Goal: Task Accomplishment & Management: Manage account settings

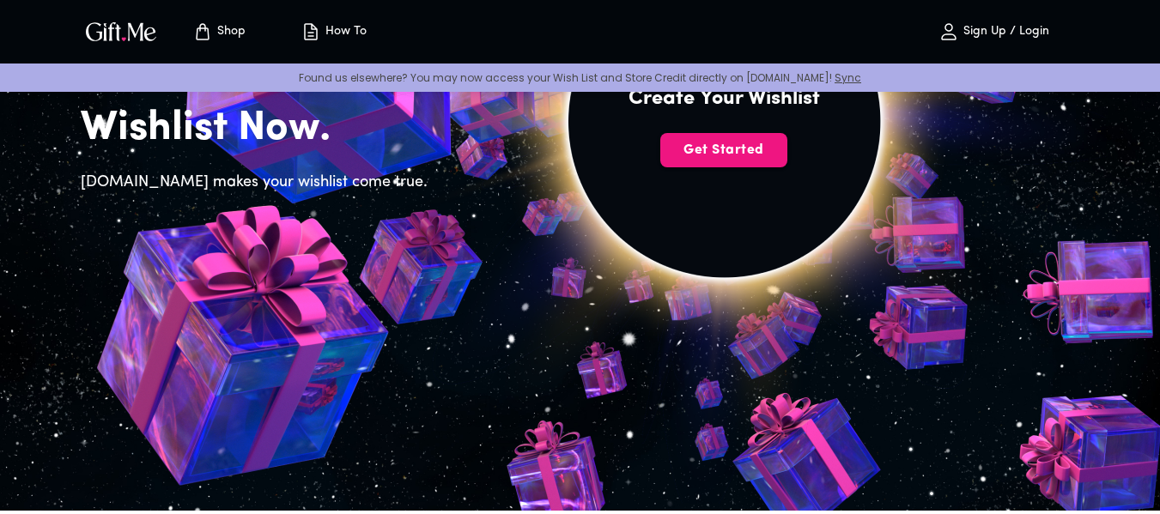
scroll to position [86, 0]
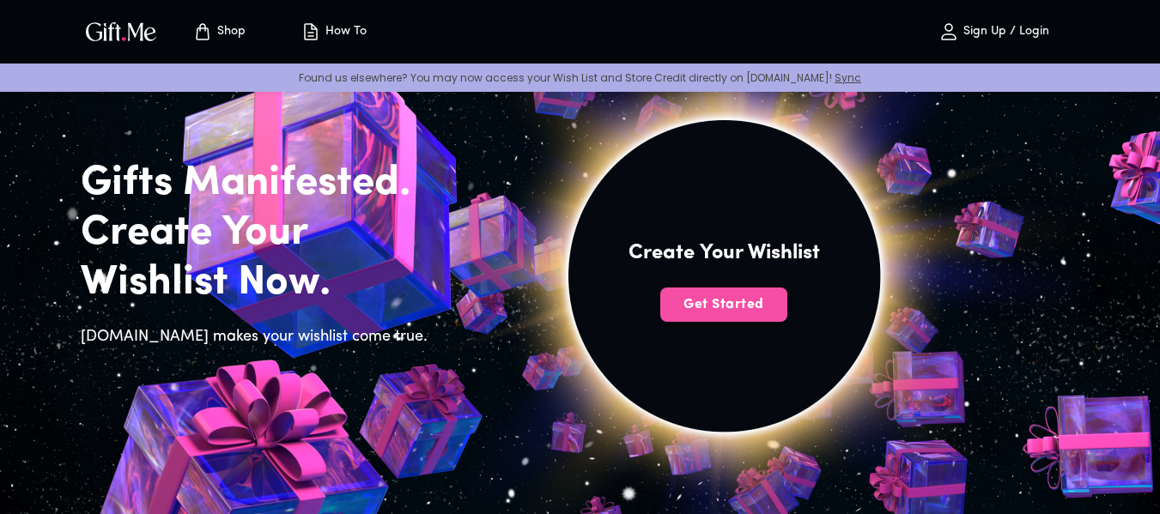
click at [713, 319] on button "Get Started" at bounding box center [723, 305] width 127 height 34
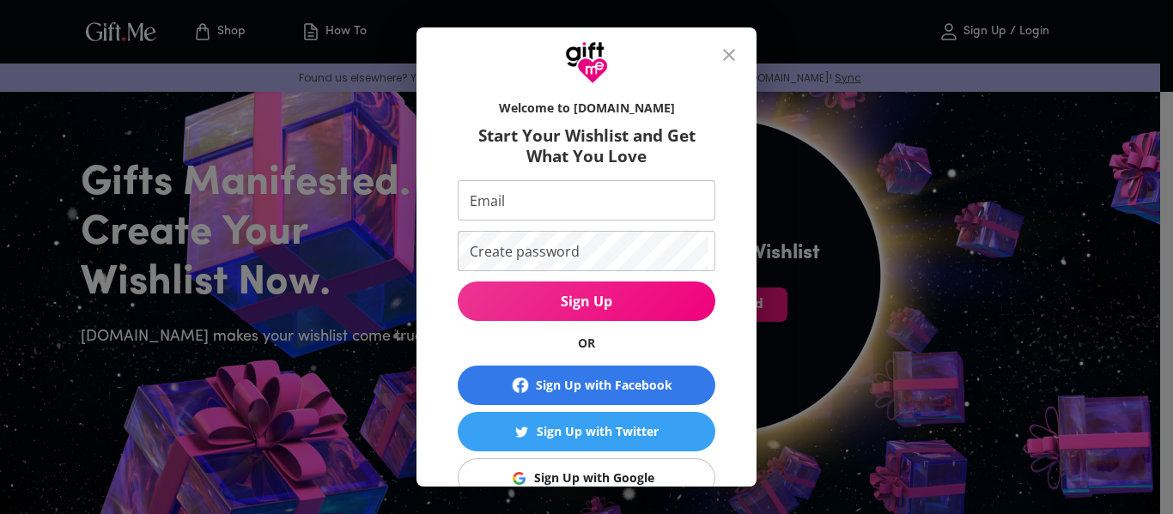
click at [899, 296] on div "Welcome to Gift.me Start Your Wishlist and Get What You Love Email Email Create…" at bounding box center [586, 257] width 1173 height 514
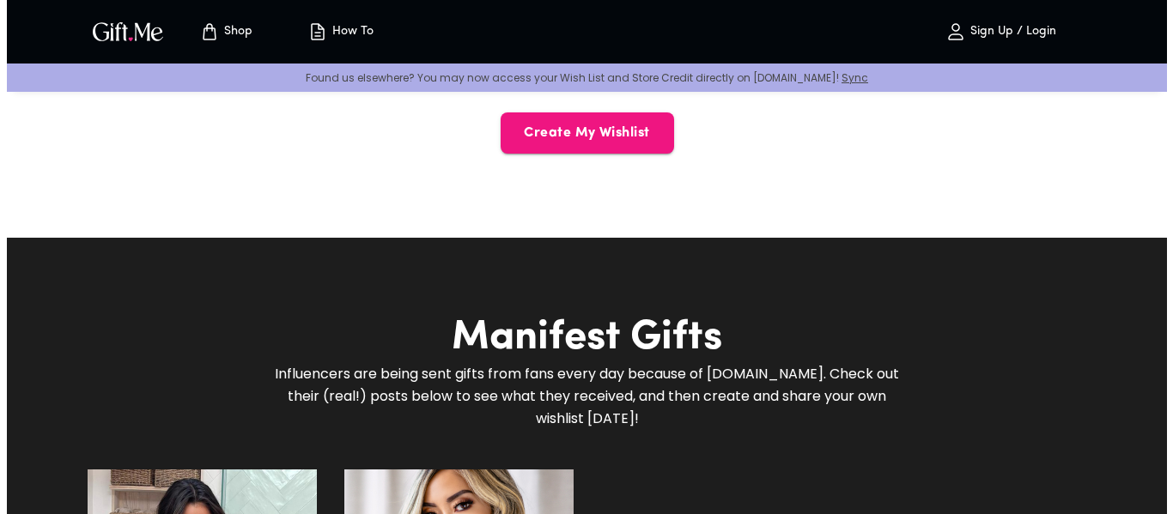
scroll to position [1030, 0]
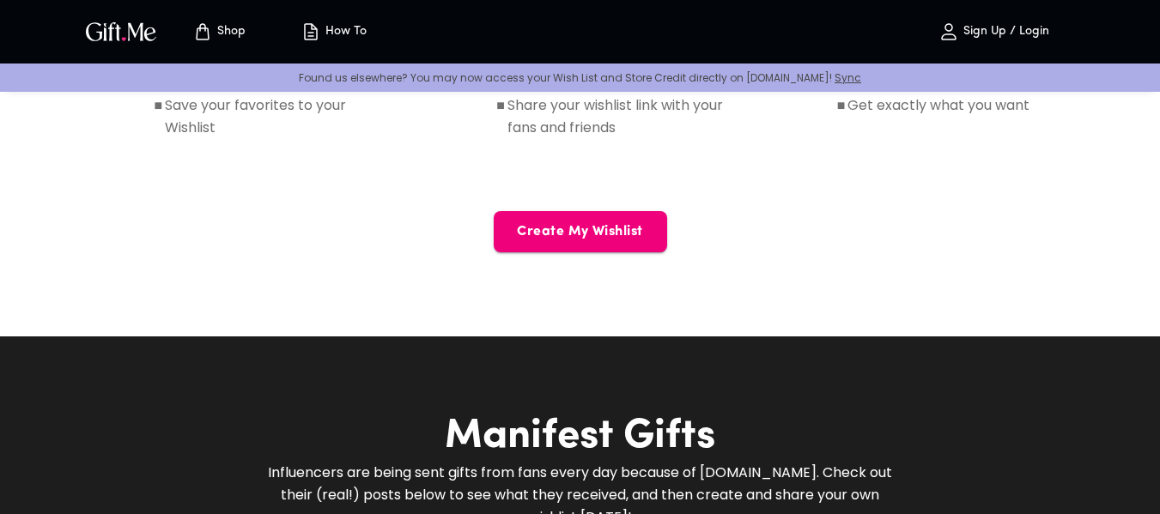
click at [630, 237] on span "Create My Wishlist" at bounding box center [580, 231] width 173 height 19
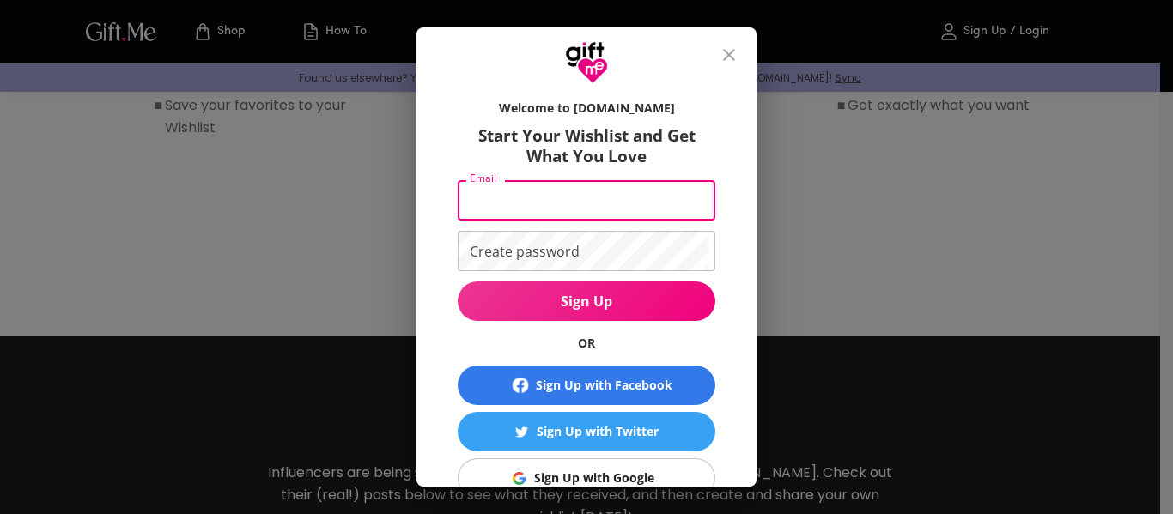
click at [609, 211] on input "Email" at bounding box center [583, 200] width 251 height 40
type input "jeckwhy@gmail.com"
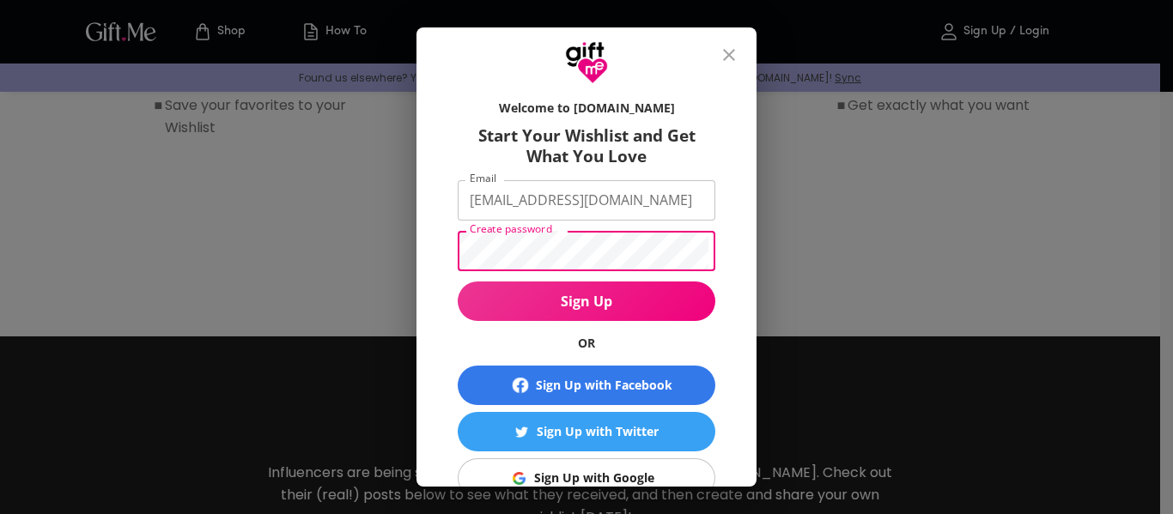
click at [458, 282] on button "Sign Up" at bounding box center [587, 301] width 258 height 39
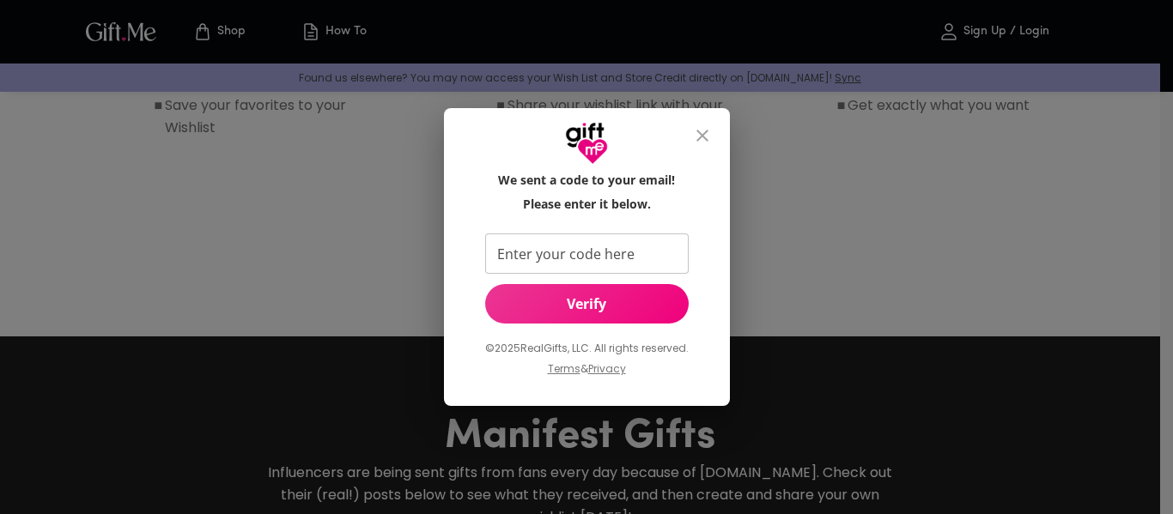
click at [565, 257] on input "Enter your code here" at bounding box center [583, 254] width 197 height 40
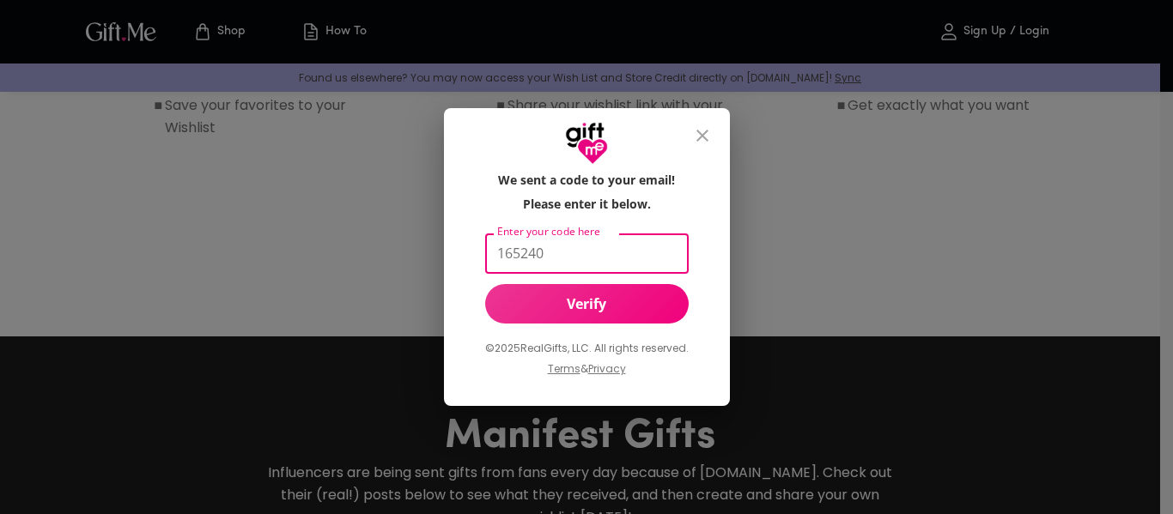
type input "165240"
click at [588, 283] on div "We sent a code to your email! Please enter it below. Enter your code here 16524…" at bounding box center [586, 282] width 231 height 221
click at [620, 294] on span "Verify" at bounding box center [586, 303] width 203 height 19
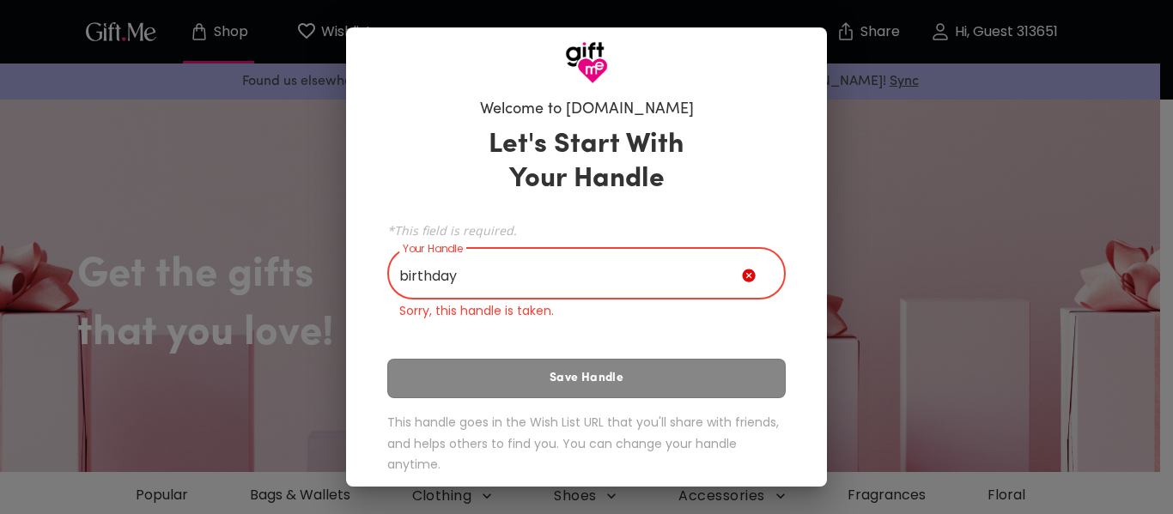
type input "birthday"
click at [744, 276] on icon at bounding box center [748, 276] width 13 height 13
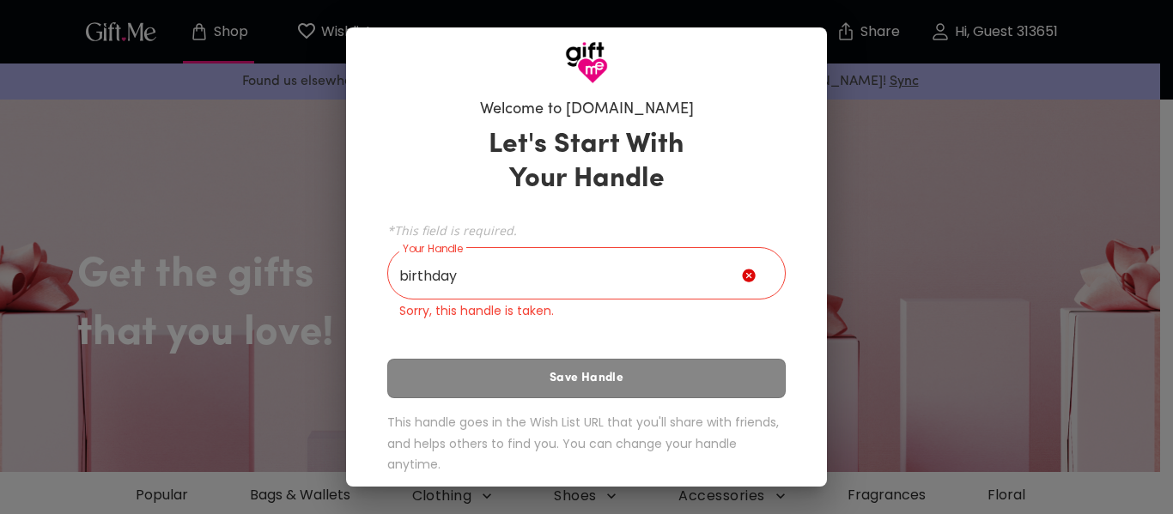
click at [742, 276] on icon at bounding box center [752, 279] width 21 height 21
click at [549, 276] on input "birthday" at bounding box center [564, 276] width 355 height 48
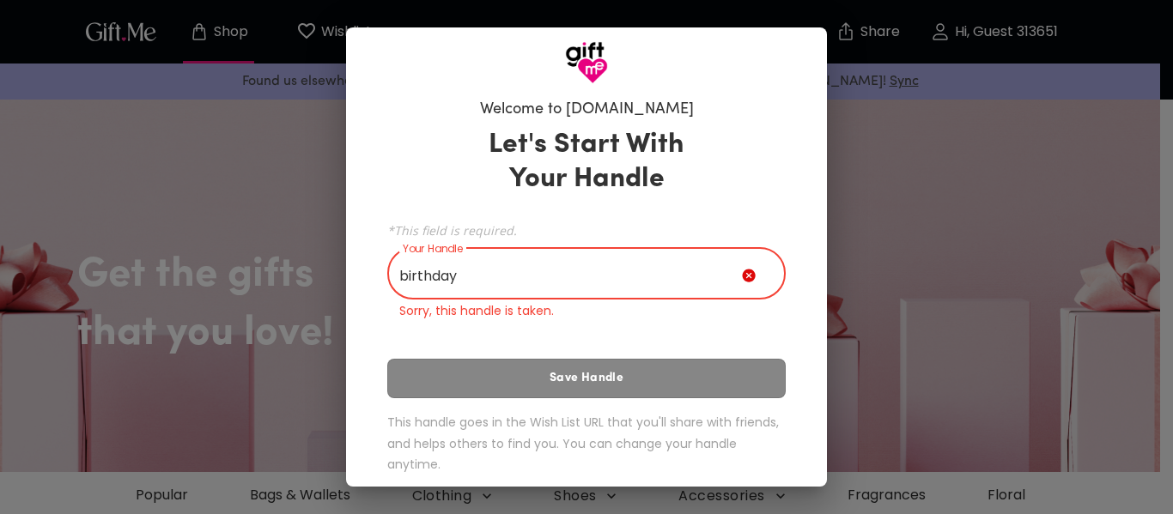
click at [743, 279] on icon at bounding box center [748, 276] width 13 height 13
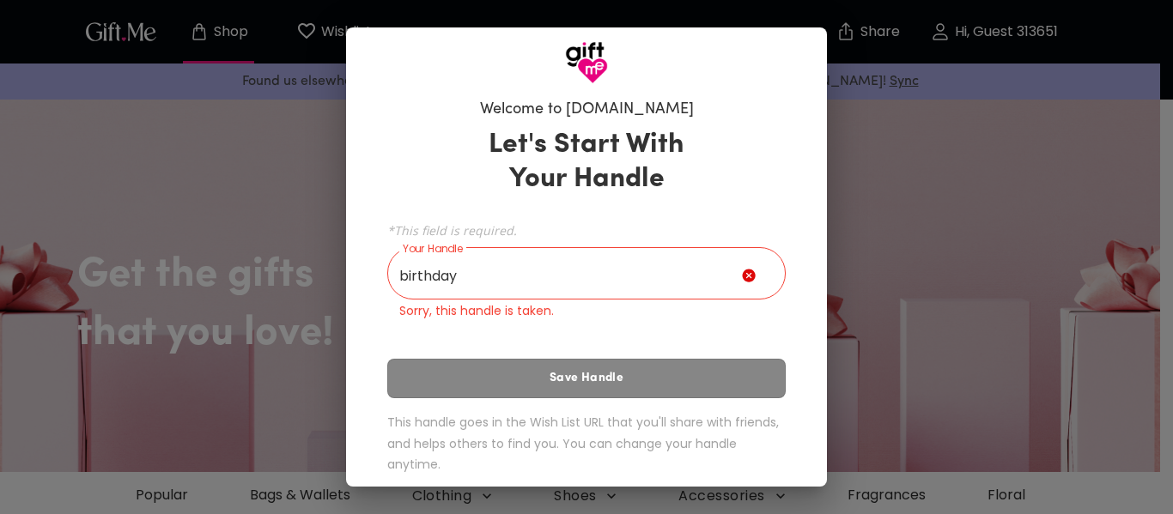
click at [743, 279] on icon at bounding box center [748, 276] width 13 height 13
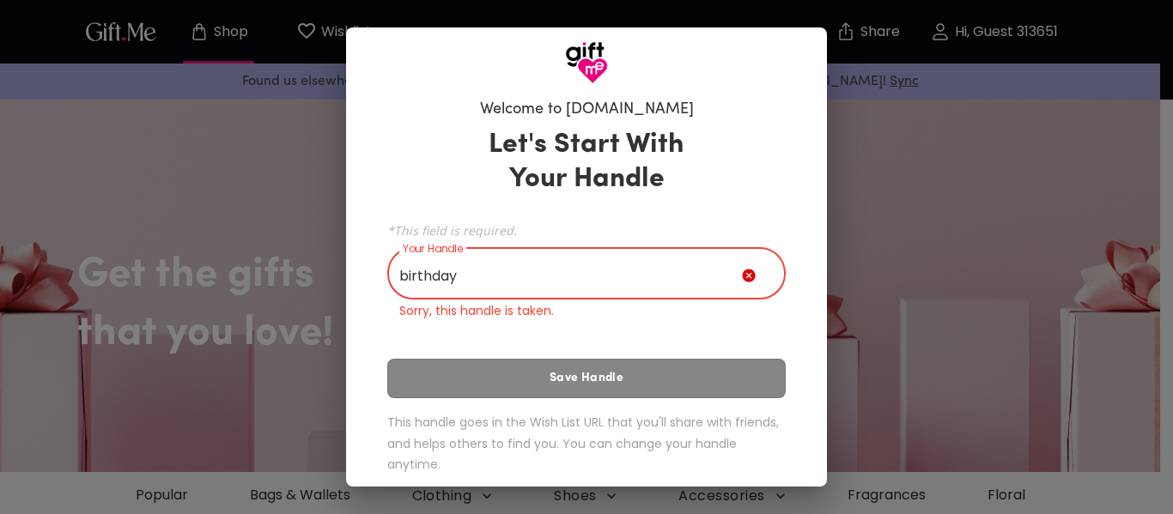
click at [600, 276] on input "birthday" at bounding box center [564, 276] width 355 height 48
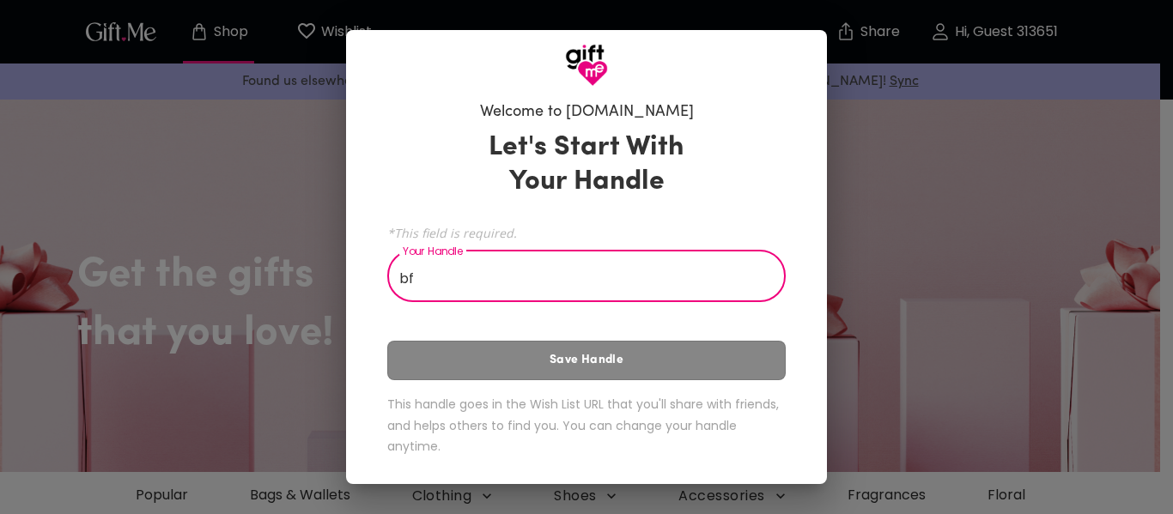
click at [405, 278] on input "bf" at bounding box center [576, 278] width 379 height 48
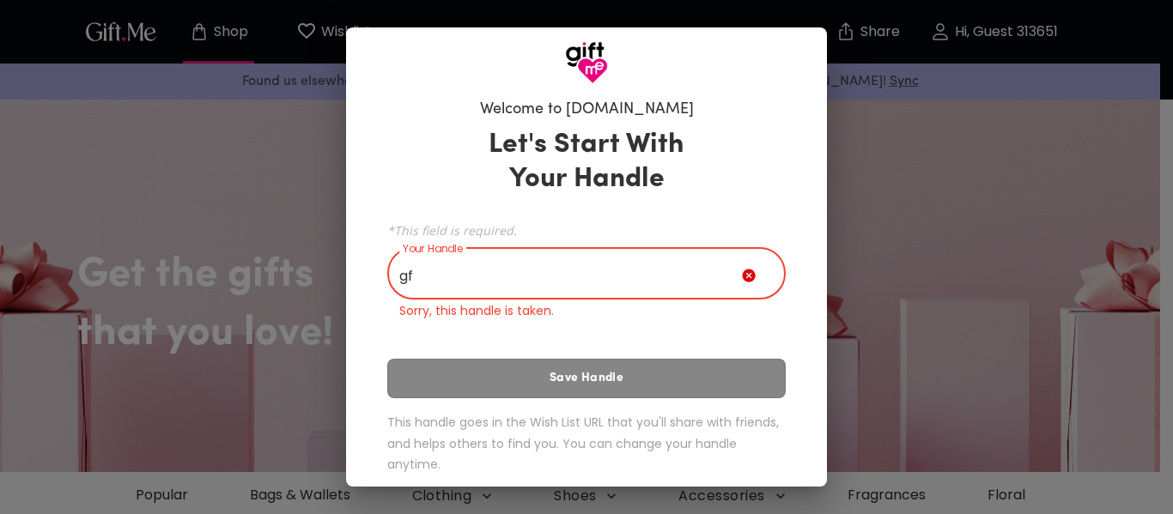
drag, startPoint x: 434, startPoint y: 281, endPoint x: 393, endPoint y: 274, distance: 40.9
click at [393, 274] on input "gf" at bounding box center [564, 276] width 355 height 48
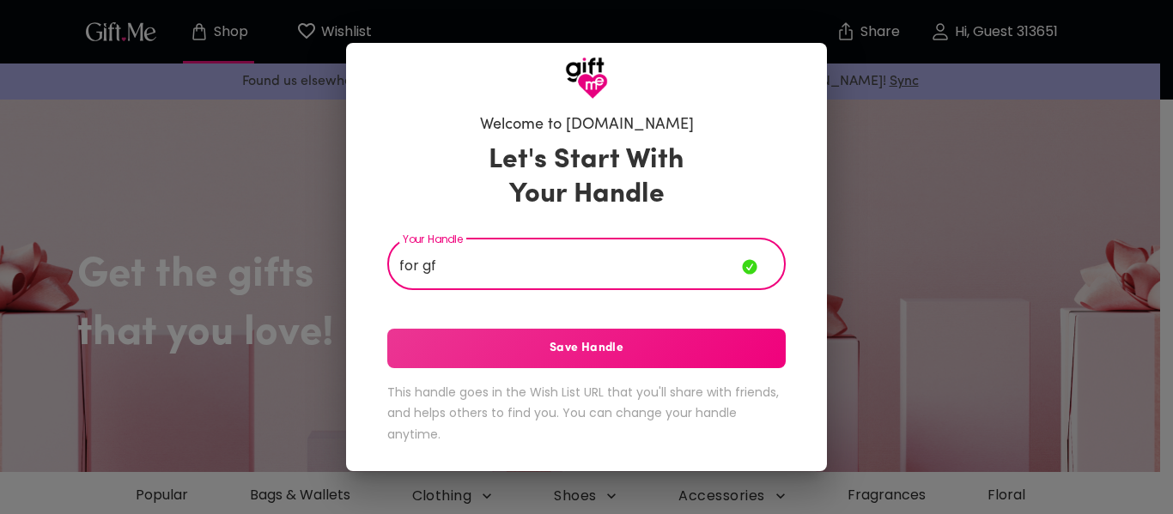
type input "for gf"
click at [562, 349] on span "Save Handle" at bounding box center [586, 348] width 398 height 19
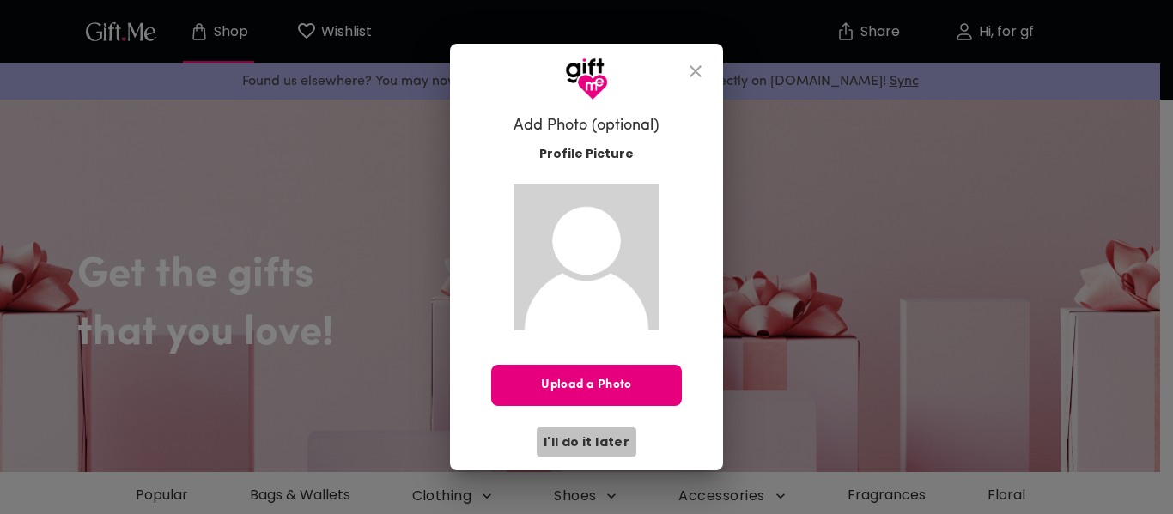
click at [614, 440] on span "I'll do it later" at bounding box center [586, 442] width 86 height 19
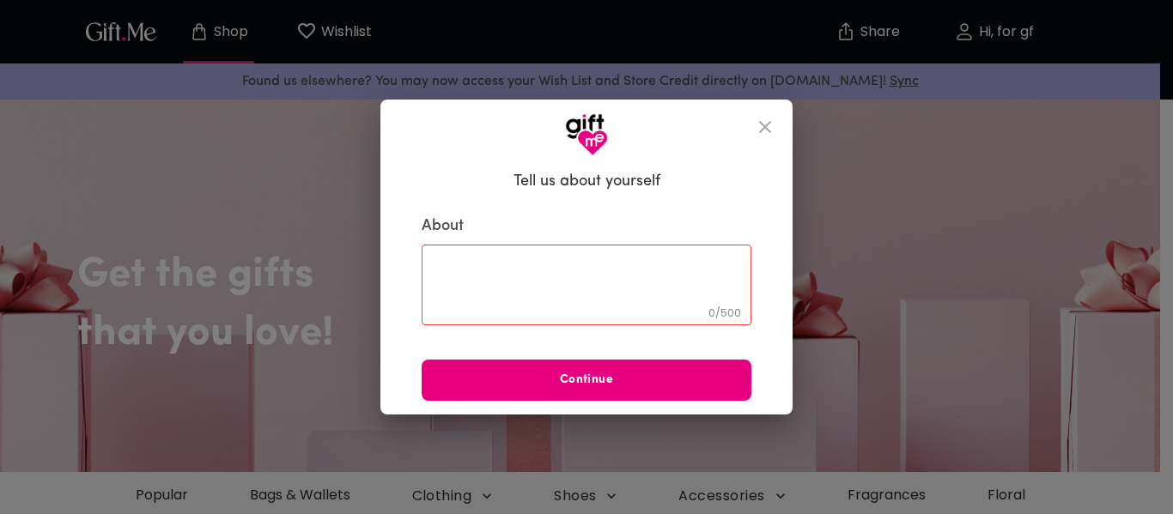
click at [679, 270] on textarea at bounding box center [587, 285] width 306 height 49
click at [766, 127] on icon "close" at bounding box center [765, 127] width 12 height 12
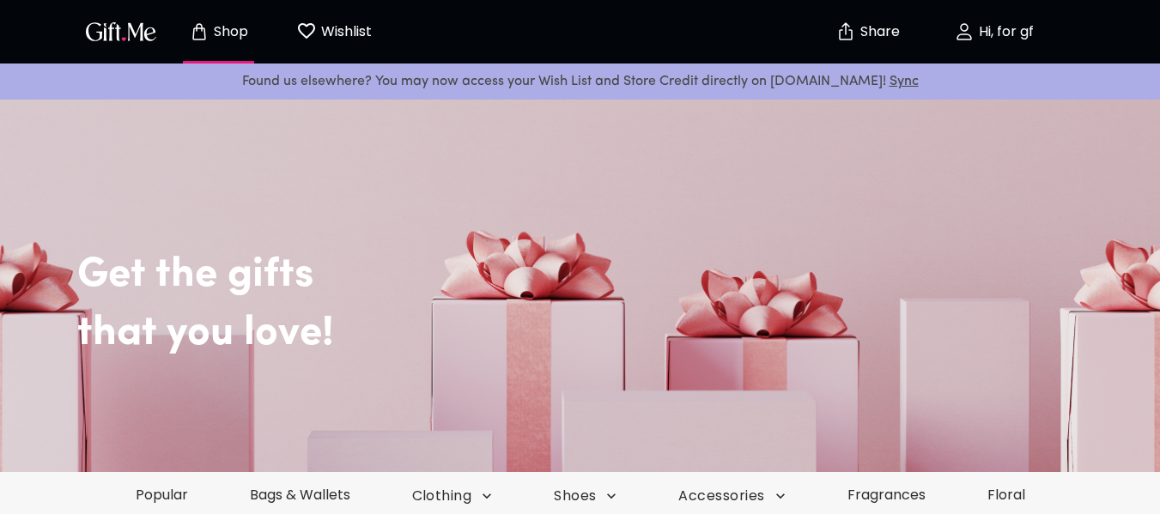
click at [998, 25] on p "Hi, for gf" at bounding box center [1003, 32] width 59 height 15
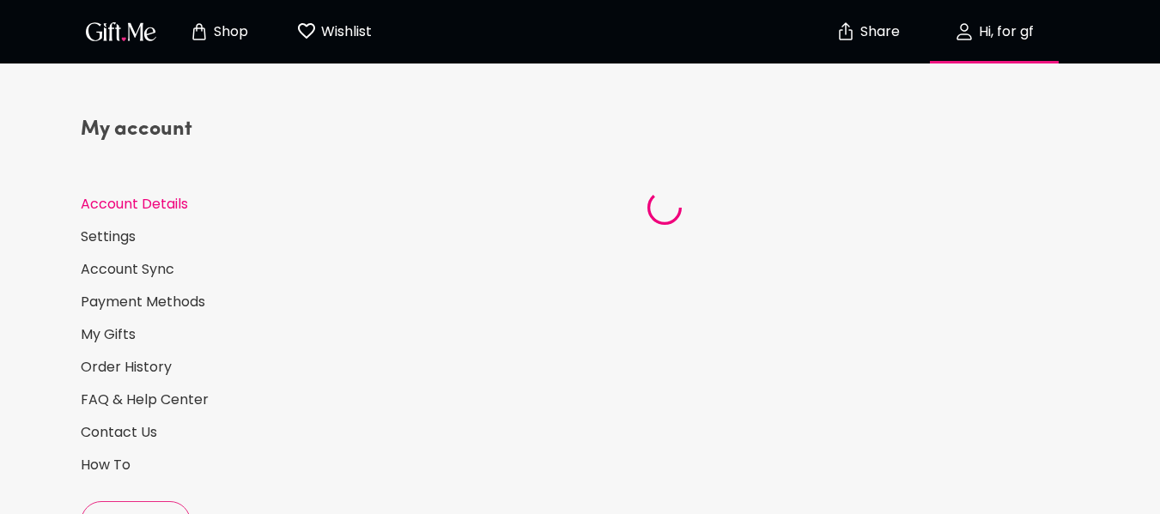
select select "US"
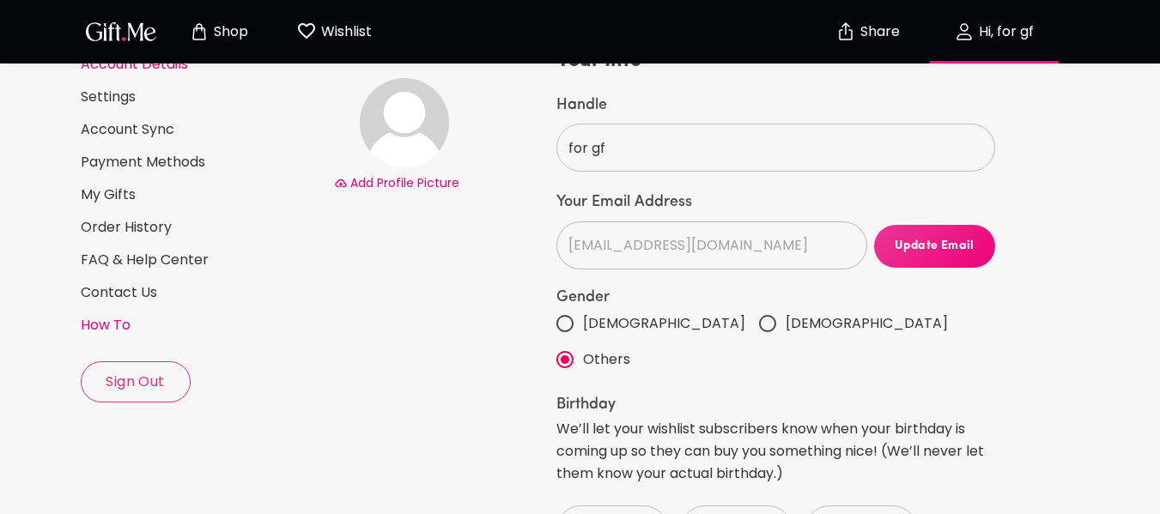
scroll to position [86, 0]
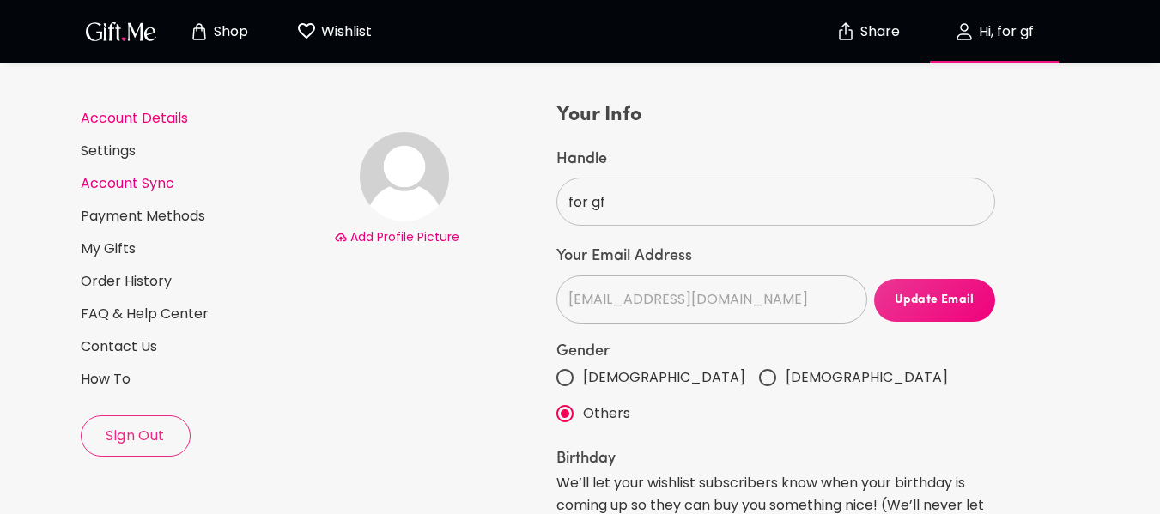
click at [120, 180] on link "Account Sync" at bounding box center [201, 183] width 240 height 19
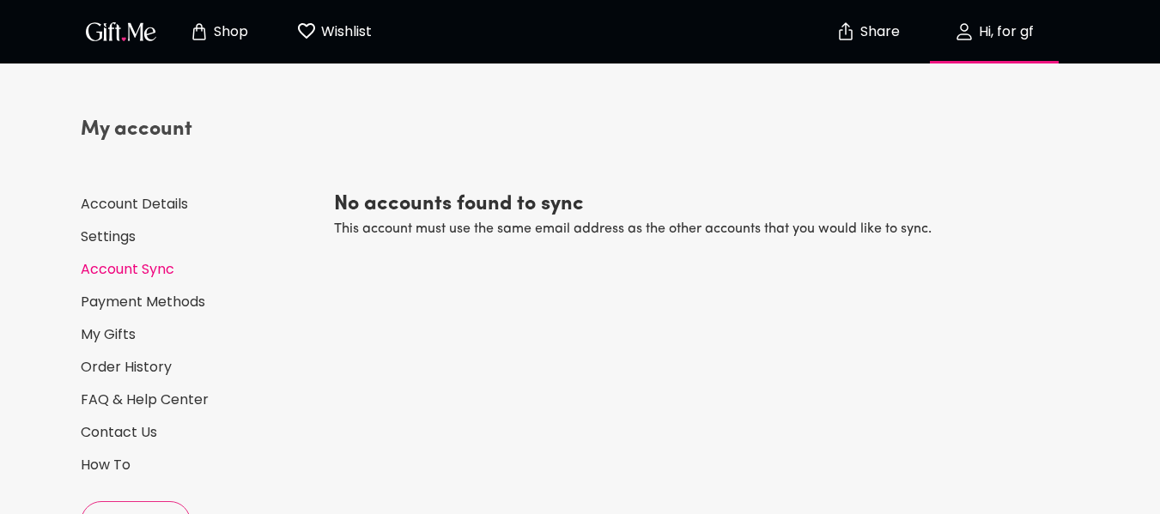
click at [147, 227] on div "My account Account Details Settings Account Sync Payment Methods My Gifts Order…" at bounding box center [201, 329] width 240 height 427
click at [144, 226] on div "My account Account Details Settings Account Sync Payment Methods My Gifts Order…" at bounding box center [201, 329] width 240 height 427
click at [137, 234] on link "Settings" at bounding box center [201, 237] width 240 height 19
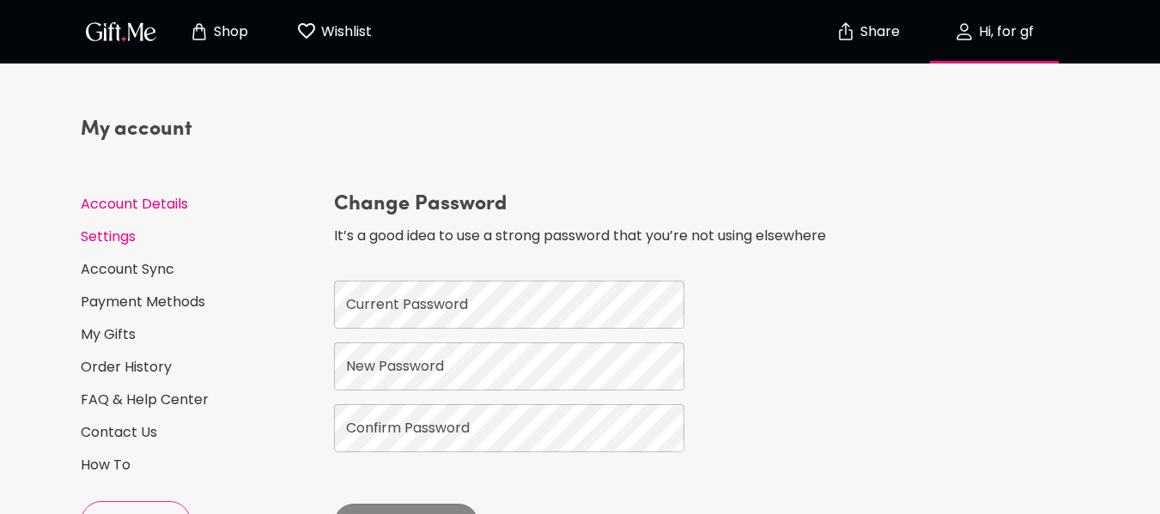
click at [149, 197] on link "Account Details" at bounding box center [201, 204] width 240 height 19
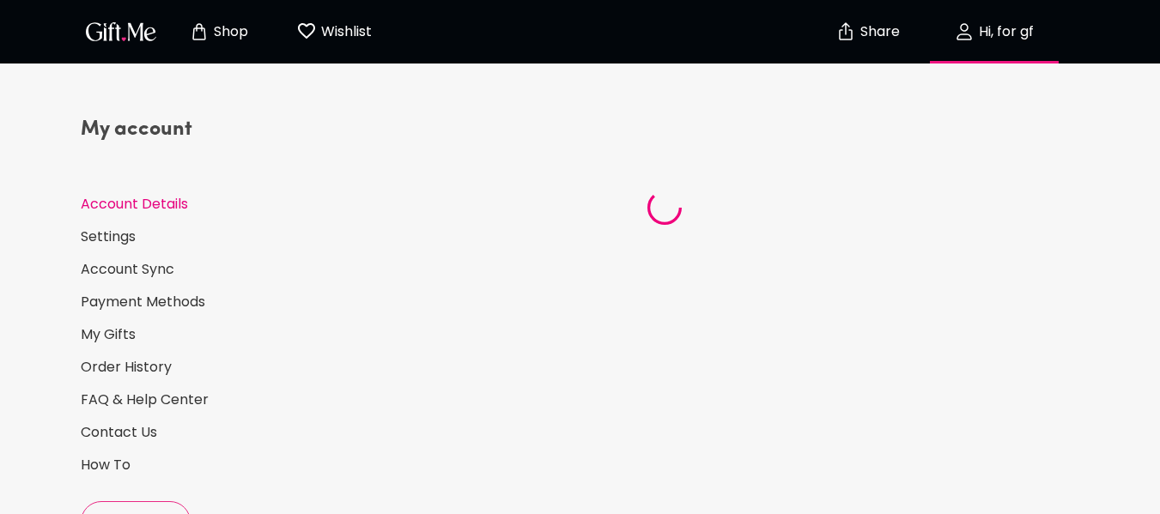
select select "US"
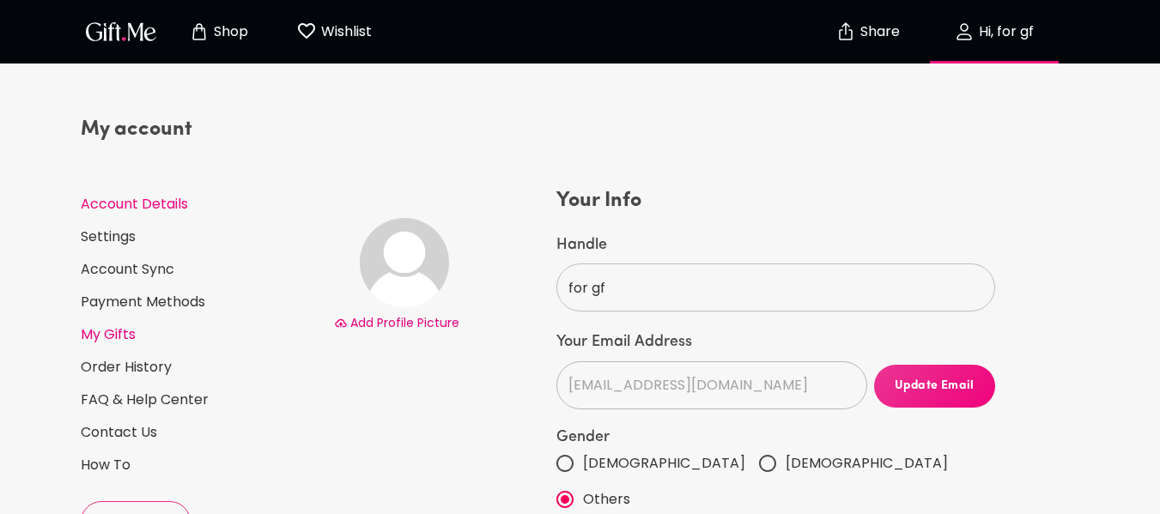
click at [112, 329] on link "My Gifts" at bounding box center [201, 334] width 240 height 19
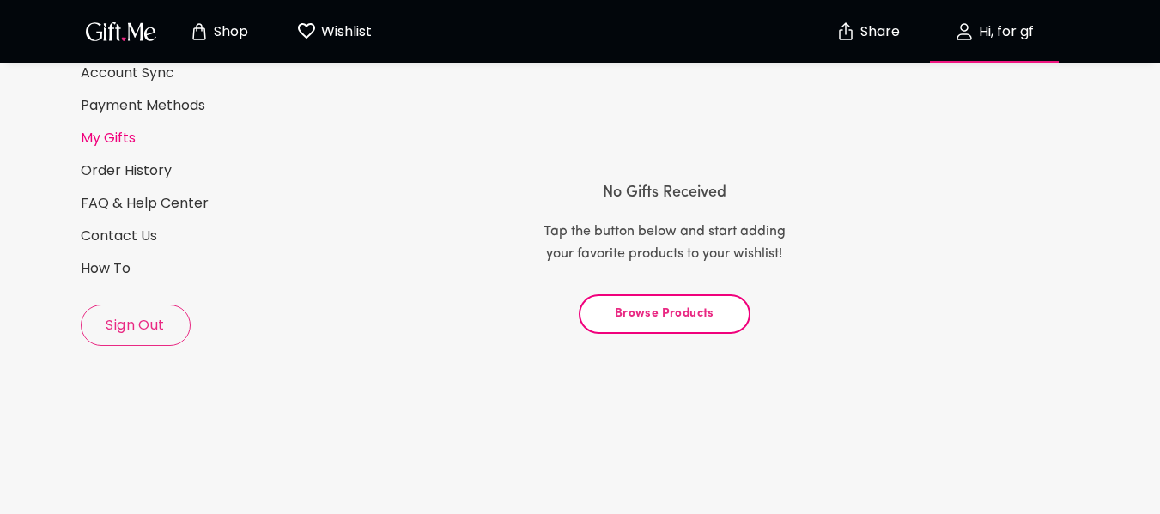
scroll to position [172, 0]
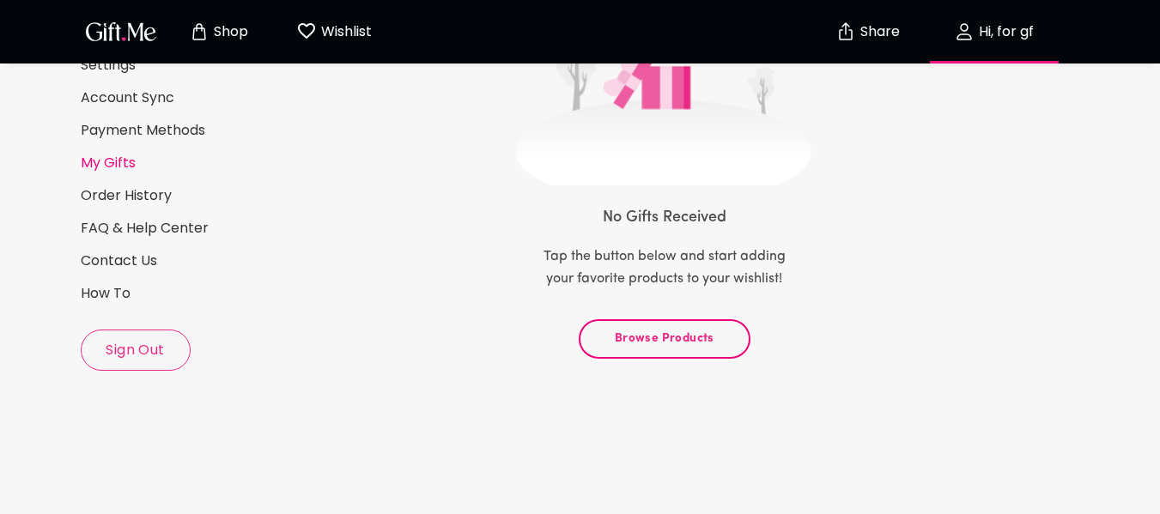
click at [641, 337] on span "Browse Products" at bounding box center [664, 339] width 143 height 19
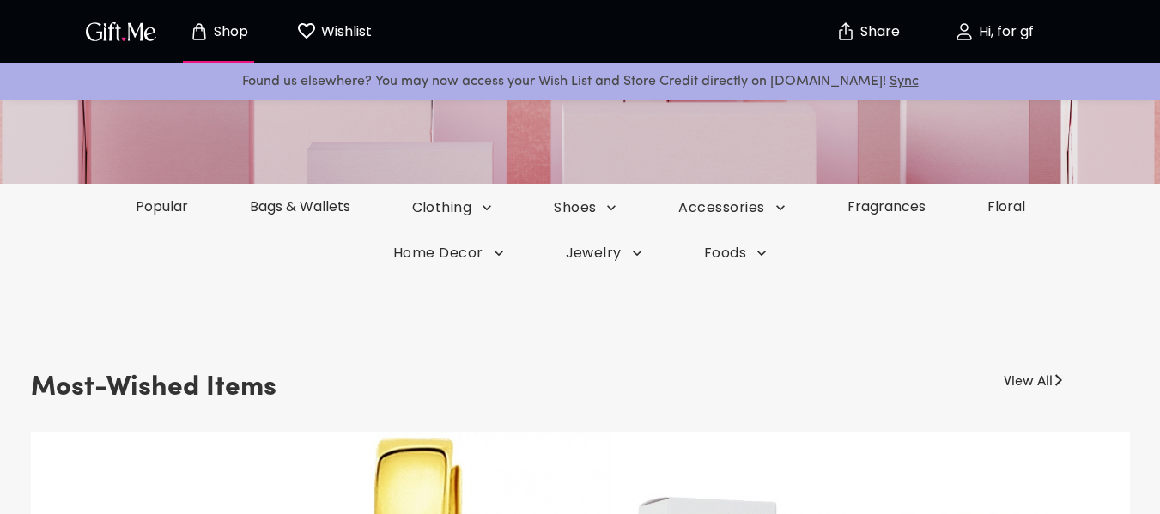
scroll to position [258, 0]
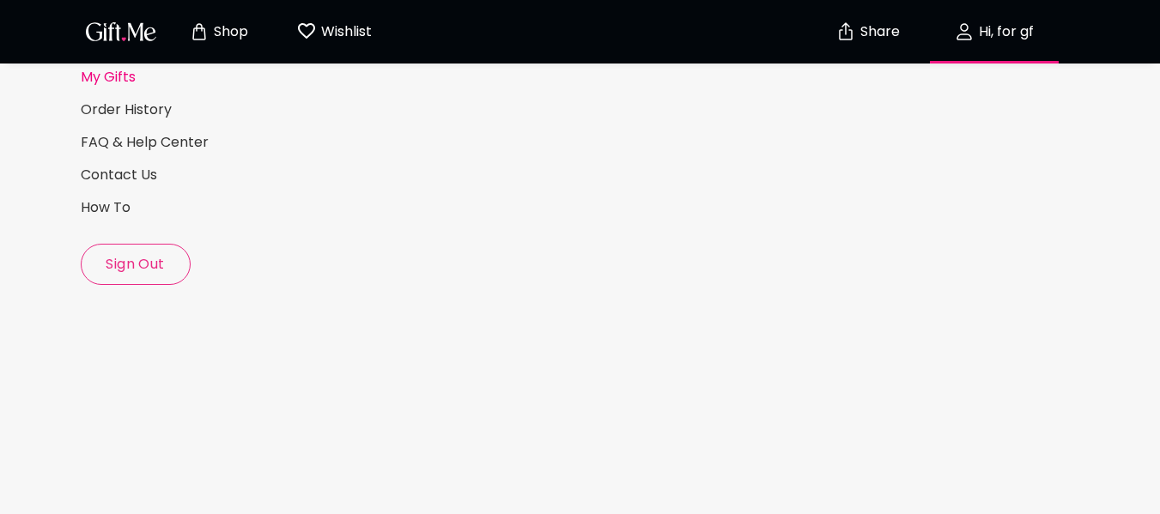
scroll to position [172, 0]
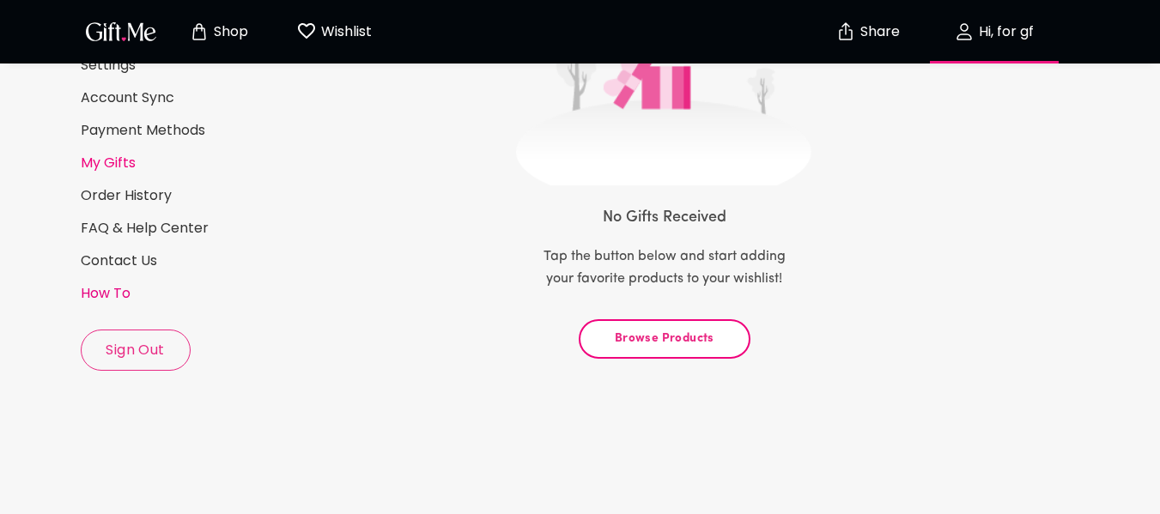
click at [123, 292] on link "How To" at bounding box center [201, 293] width 240 height 19
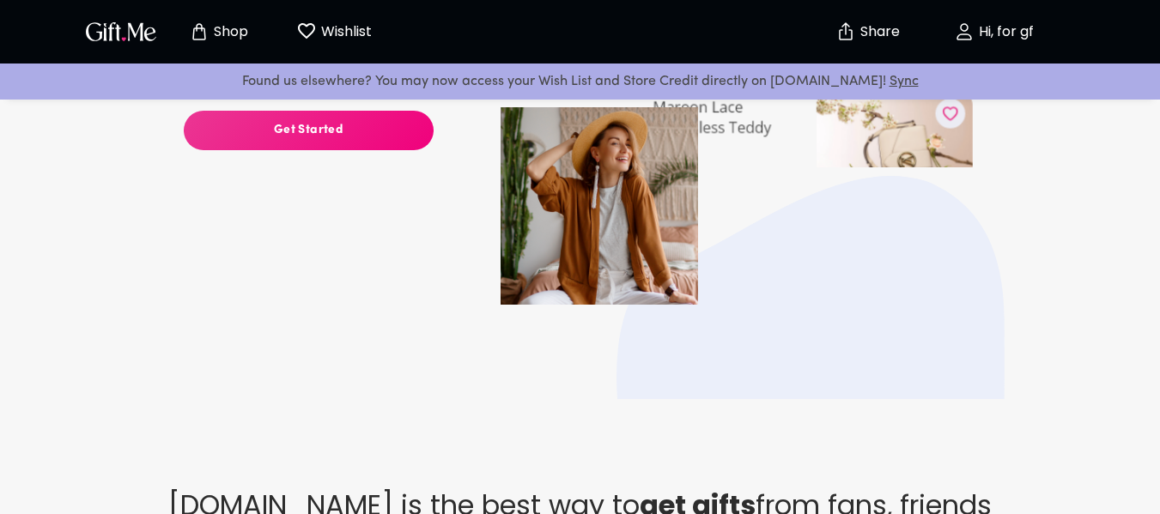
scroll to position [343, 0]
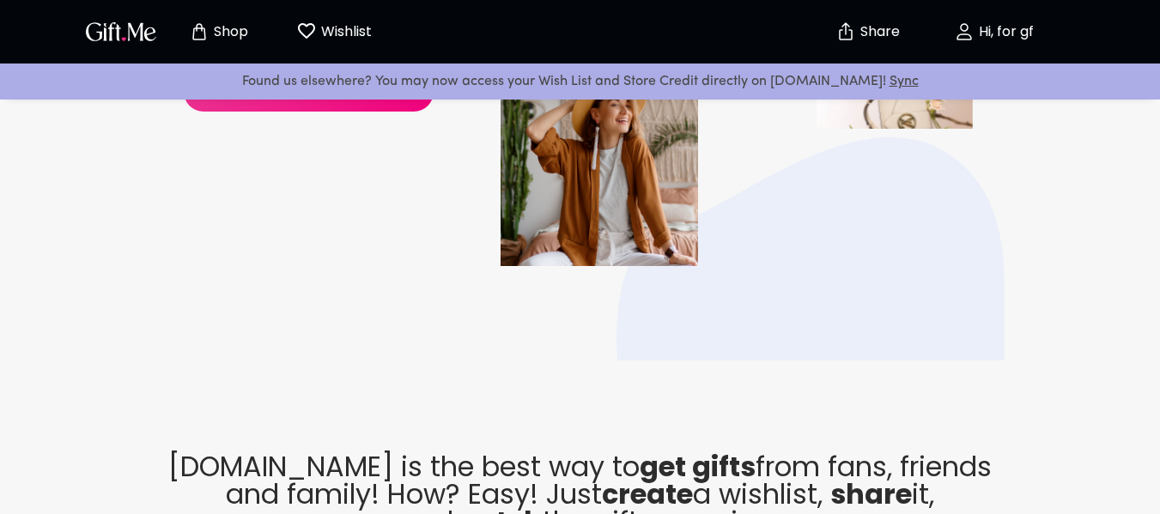
click at [990, 46] on button "Hi, for gf" at bounding box center [994, 31] width 172 height 55
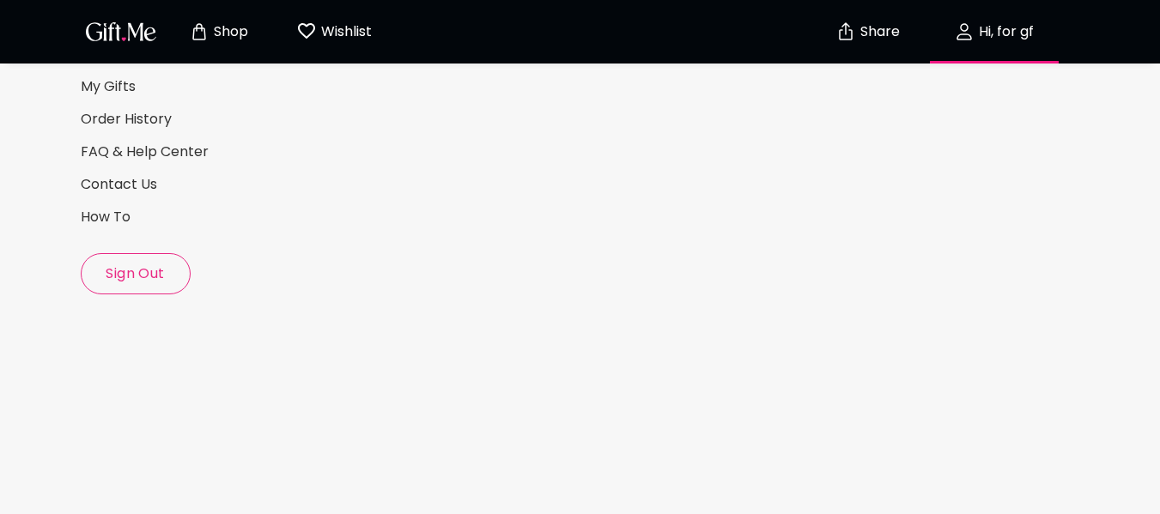
scroll to position [258, 0]
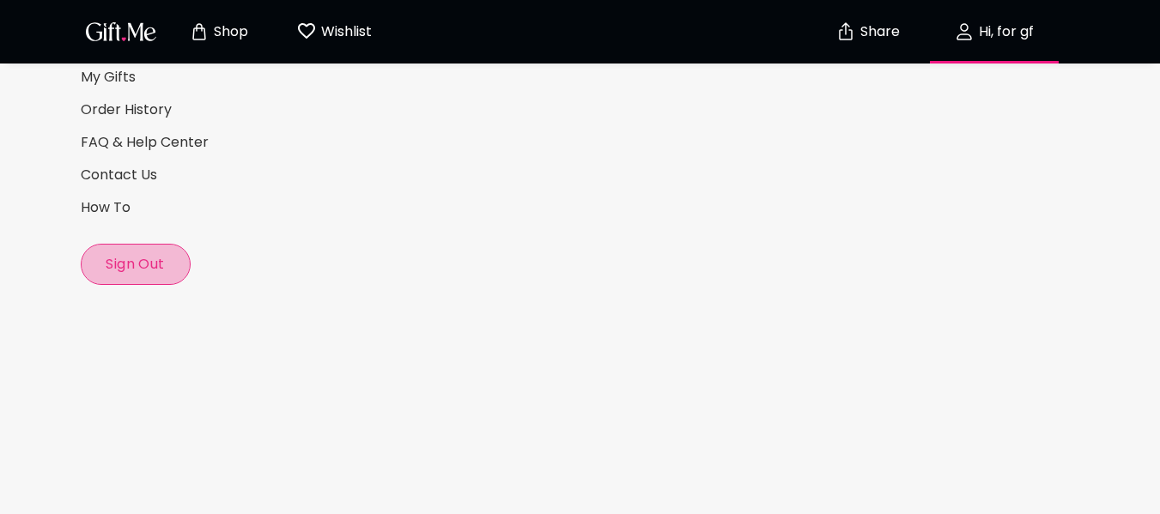
click at [134, 265] on span "Sign Out" at bounding box center [136, 264] width 108 height 19
click at [133, 270] on span "Sign Out" at bounding box center [136, 264] width 108 height 19
select select "US"
